Goal: Transaction & Acquisition: Purchase product/service

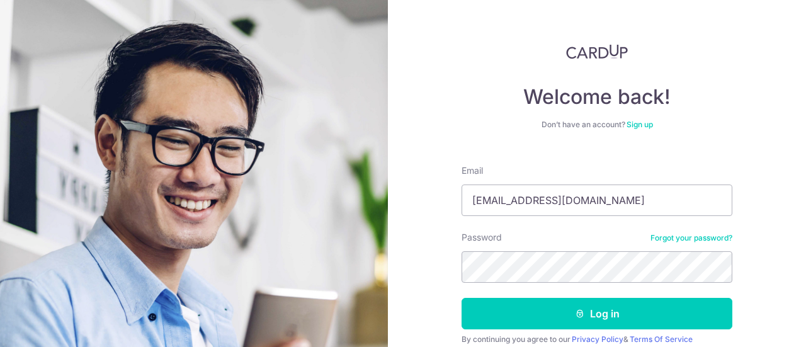
type input "[EMAIL_ADDRESS][DOMAIN_NAME]"
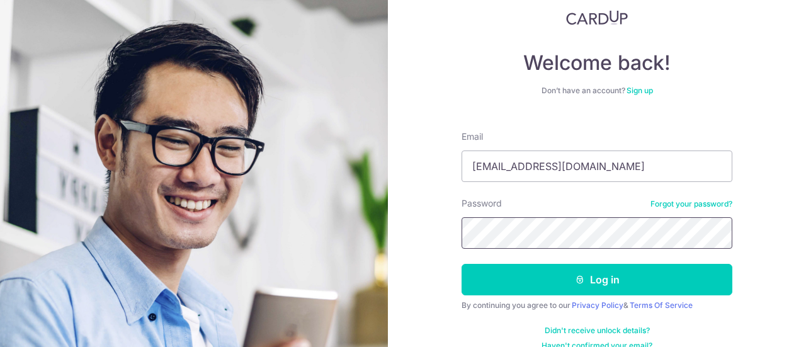
scroll to position [52, 0]
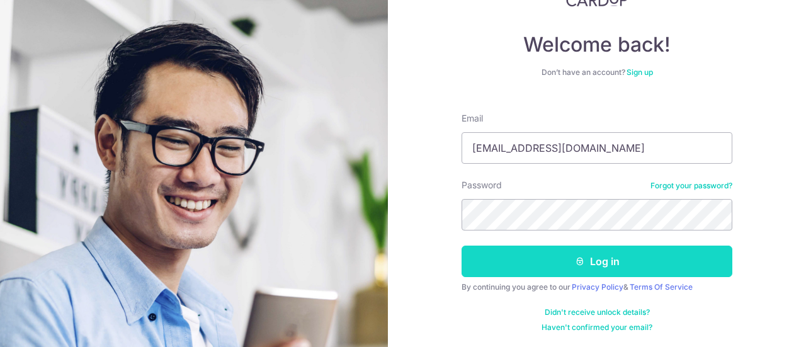
click at [628, 260] on button "Log in" at bounding box center [596, 260] width 271 height 31
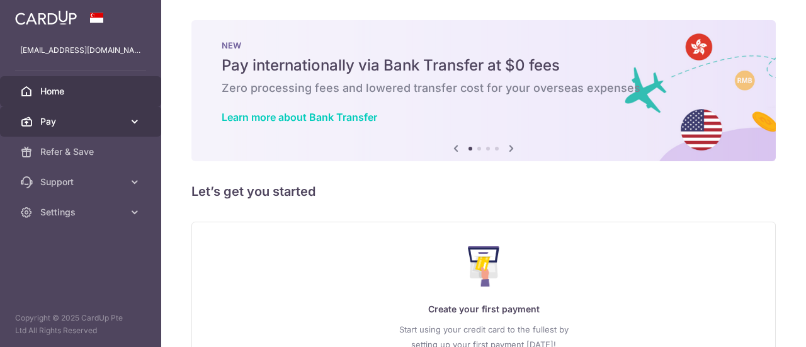
click at [115, 118] on span "Pay" at bounding box center [81, 121] width 83 height 13
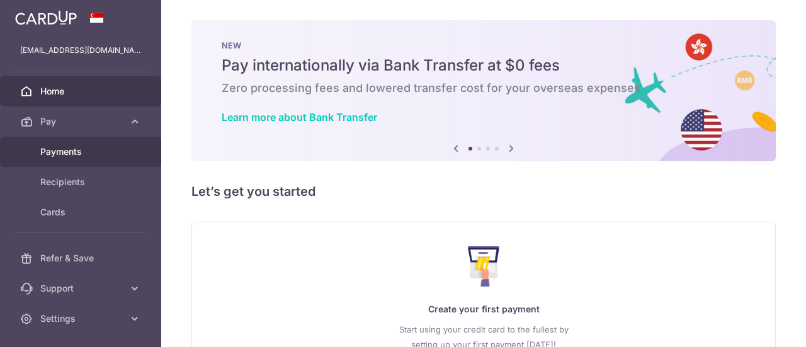
click at [73, 153] on span "Payments" at bounding box center [81, 151] width 83 height 13
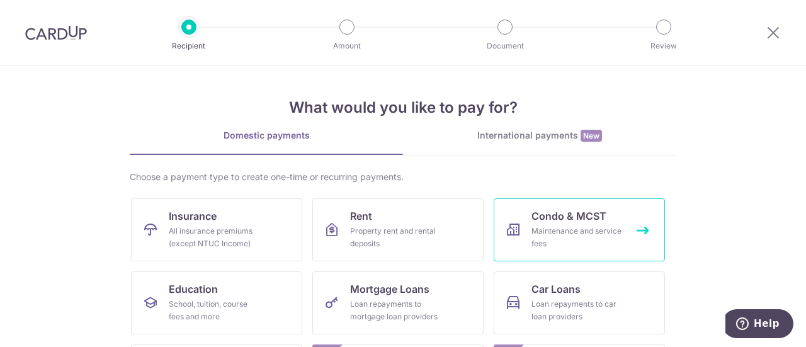
scroll to position [215, 0]
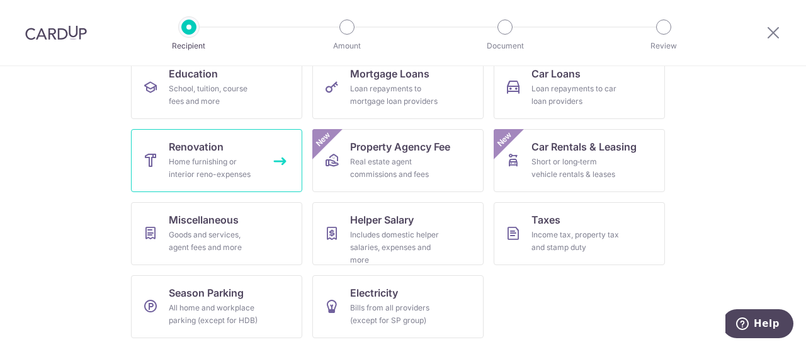
click at [242, 174] on div "Home furnishing or interior reno-expenses" at bounding box center [214, 167] width 91 height 25
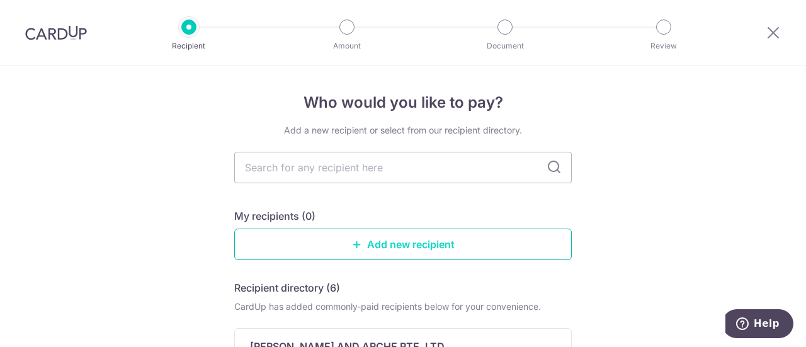
click at [429, 245] on link "Add new recipient" at bounding box center [402, 243] width 337 height 31
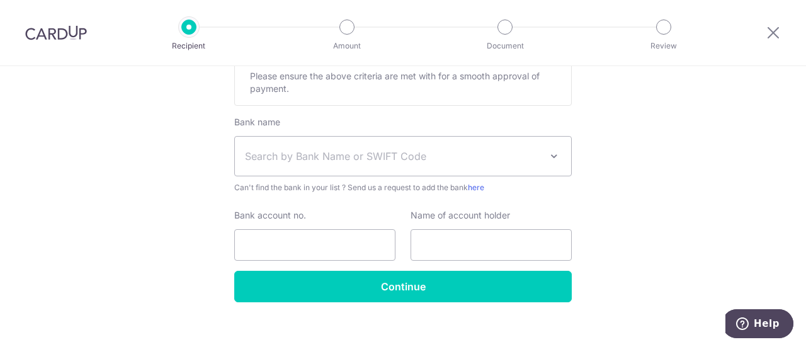
scroll to position [665, 0]
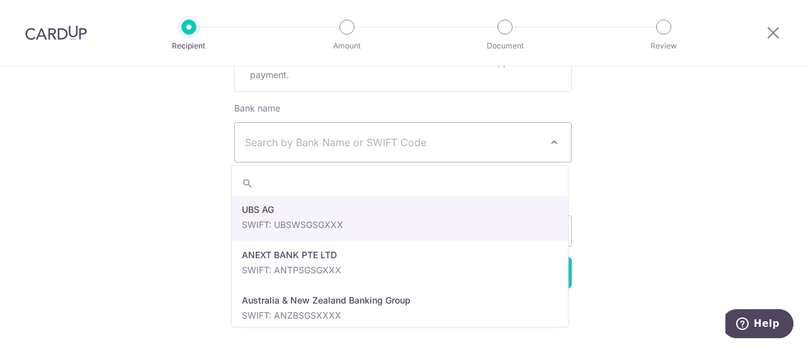
click at [397, 142] on span "Search by Bank Name or SWIFT Code" at bounding box center [393, 142] width 296 height 15
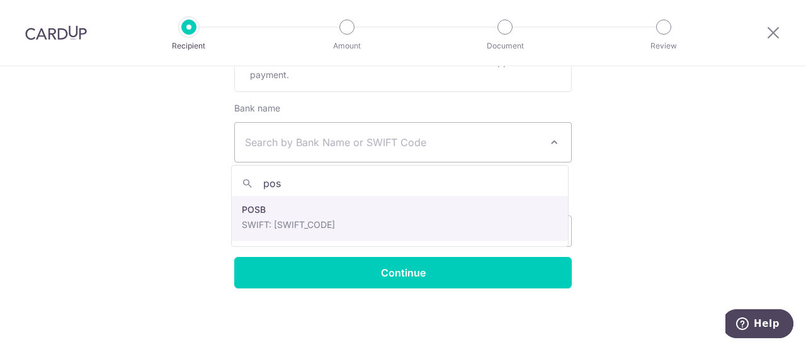
type input "posb"
select select "19"
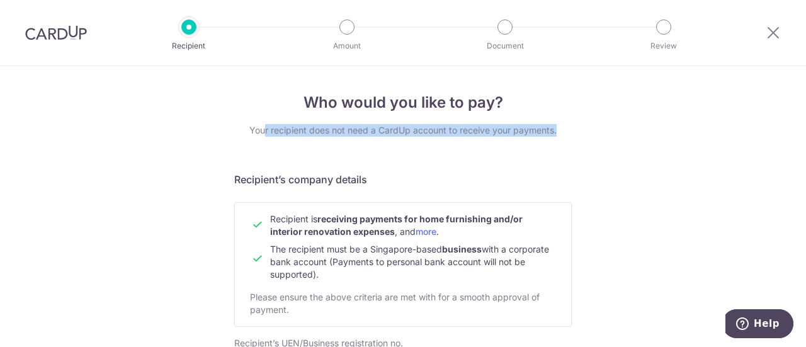
drag, startPoint x: 261, startPoint y: 132, endPoint x: 563, endPoint y: 135, distance: 302.1
click at [563, 135] on div "Your recipient does not need a CardUp account to receive your payments." at bounding box center [402, 130] width 337 height 13
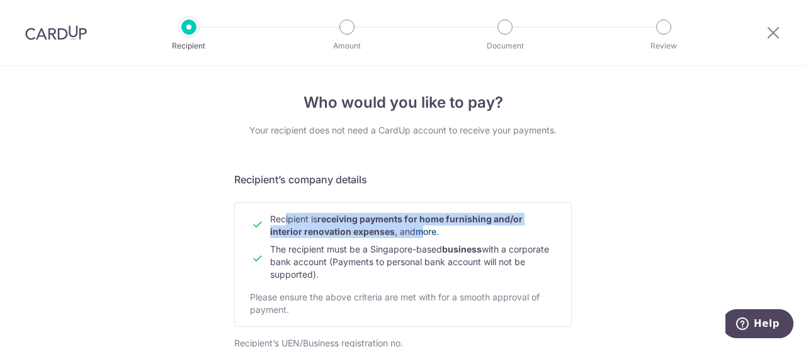
drag, startPoint x: 281, startPoint y: 220, endPoint x: 417, endPoint y: 235, distance: 136.2
click at [417, 235] on span "Recipient is receiving payments for home furnishing and/or interior renovation …" at bounding box center [396, 224] width 252 height 23
drag, startPoint x: 368, startPoint y: 252, endPoint x: 406, endPoint y: 276, distance: 44.9
click at [406, 276] on td "The recipient must be a Singapore-based business with a corporate bank account …" at bounding box center [413, 259] width 286 height 43
